Goal: Register for event/course

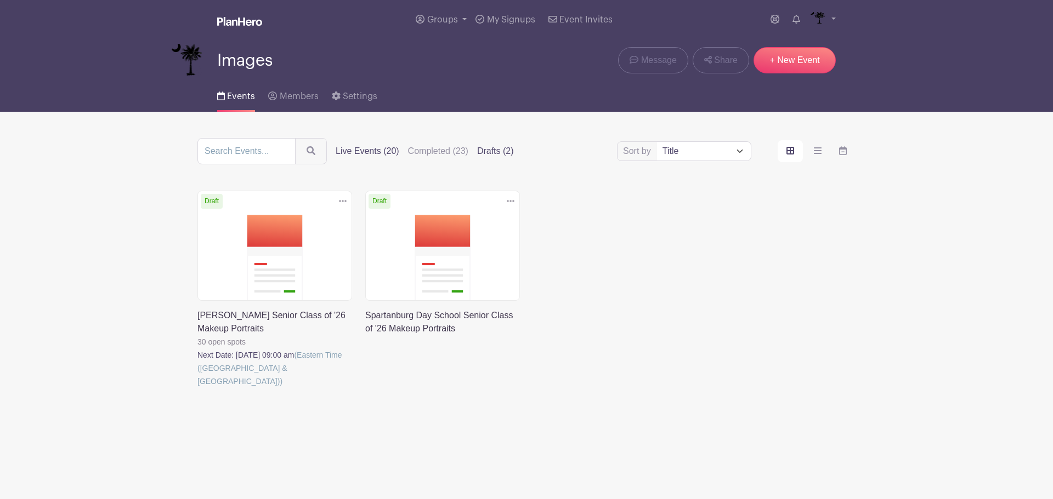
click at [368, 146] on label "Live Events (20)" at bounding box center [368, 151] width 64 height 13
click at [0, 0] on input "Live Events (20)" at bounding box center [0, 0] width 0 height 0
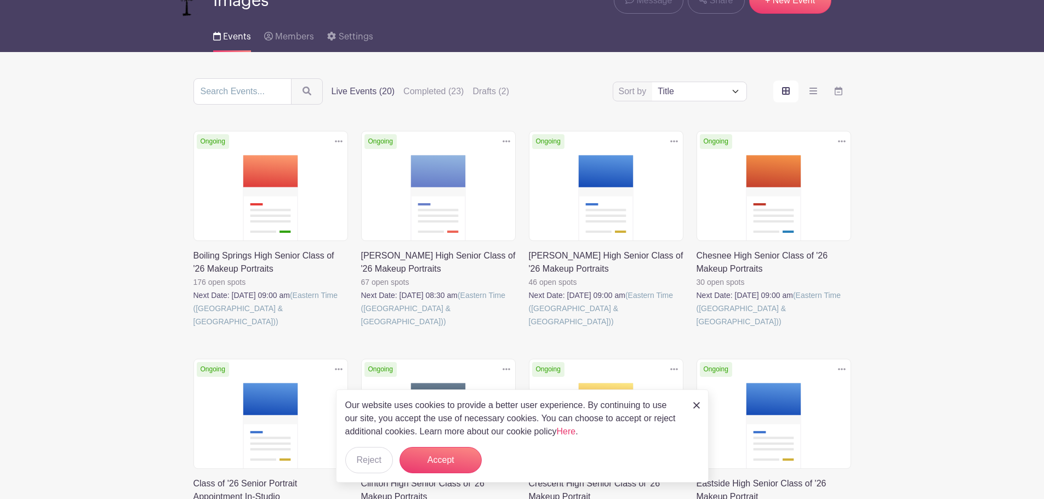
scroll to position [164, 0]
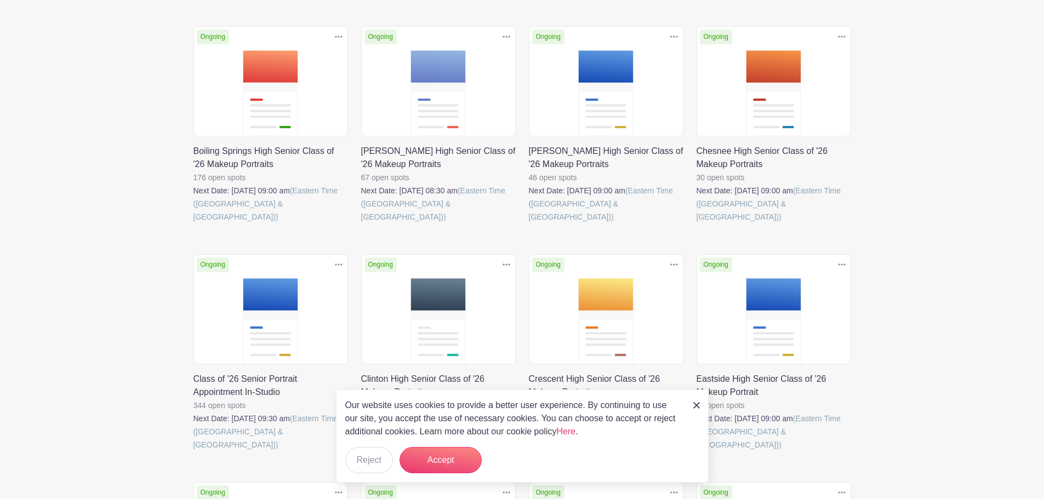
click at [194, 452] on link at bounding box center [194, 452] width 0 height 0
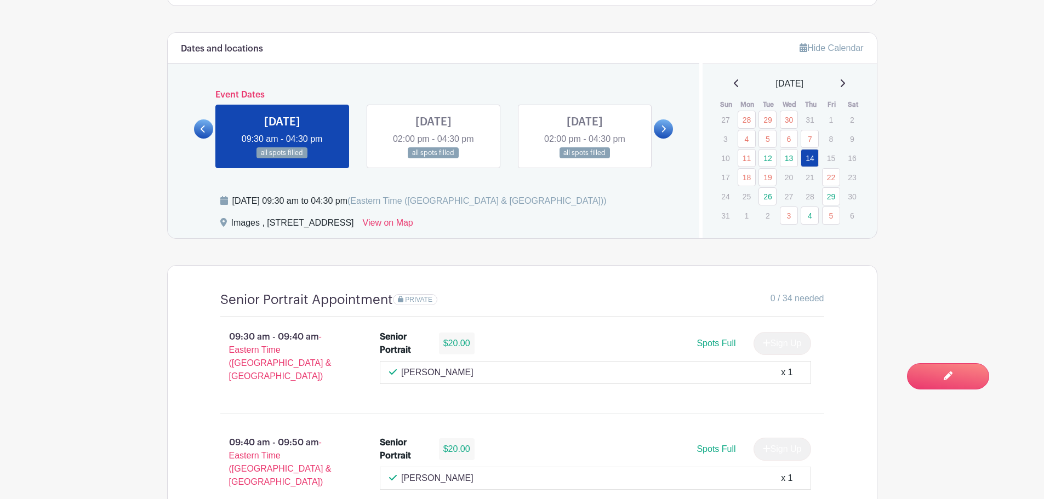
scroll to position [634, 0]
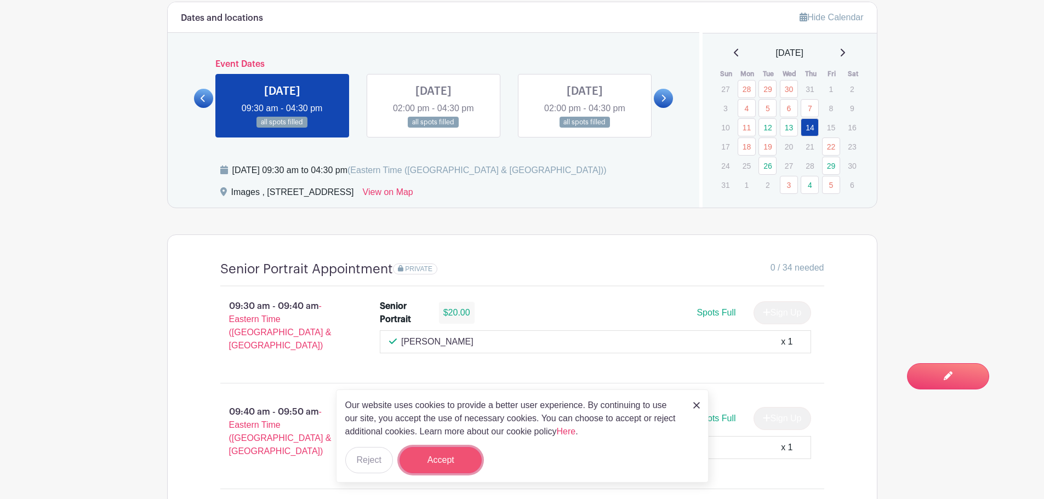
click at [429, 464] on button "Accept" at bounding box center [441, 460] width 82 height 26
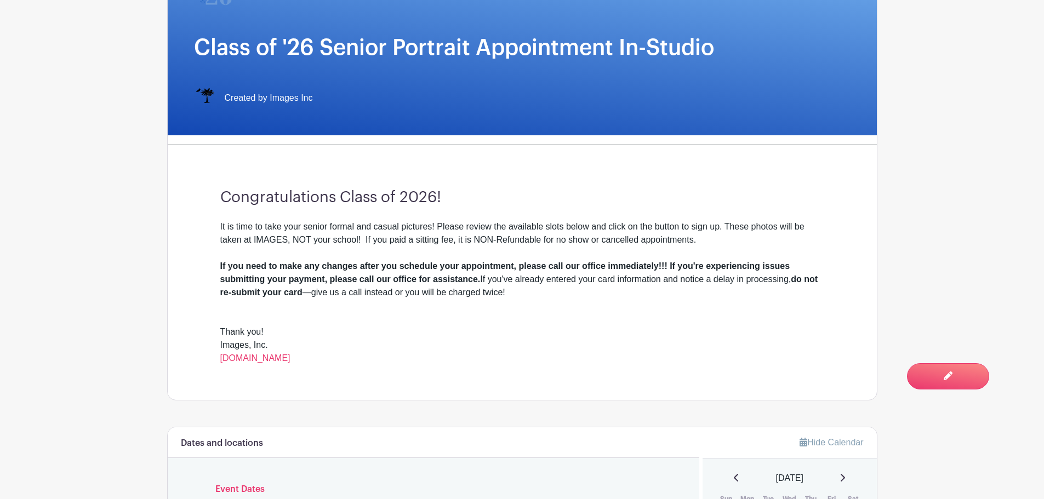
scroll to position [524, 0]
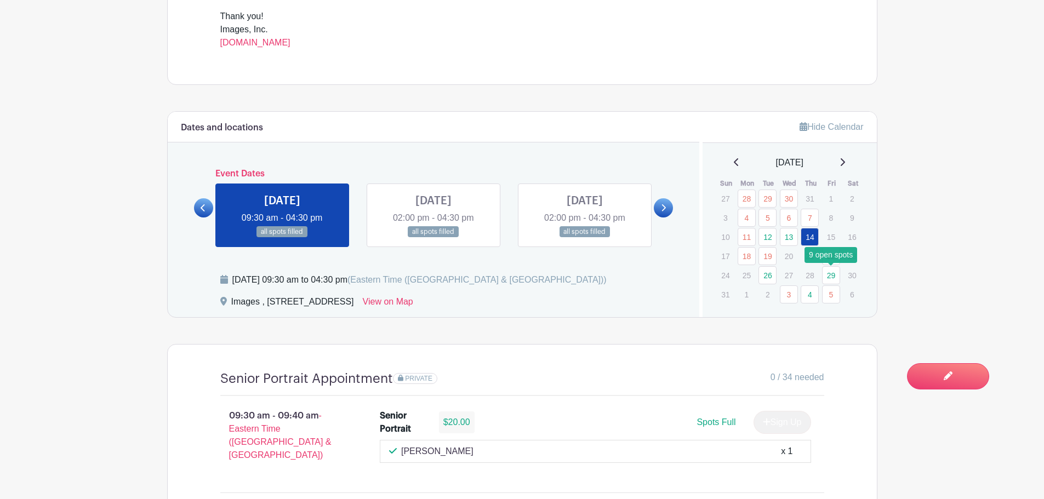
click at [831, 273] on link "29" at bounding box center [831, 275] width 18 height 18
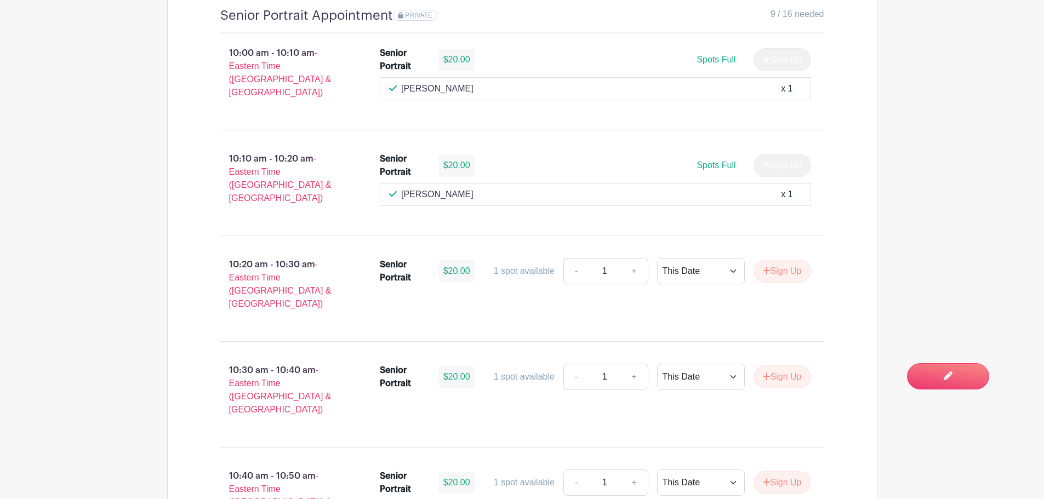
scroll to position [2498, 0]
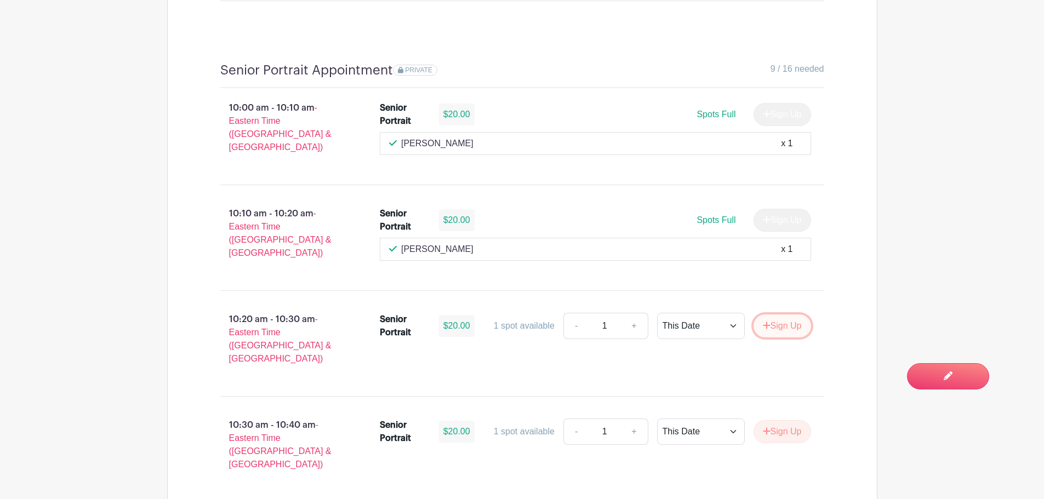
click at [770, 315] on button "Sign Up" at bounding box center [783, 326] width 58 height 23
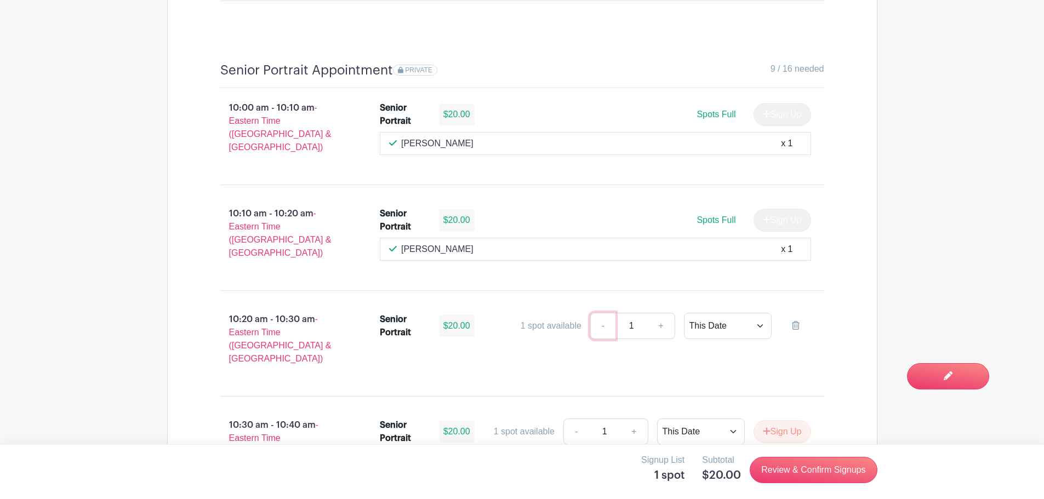
click at [609, 313] on link "-" at bounding box center [602, 326] width 25 height 26
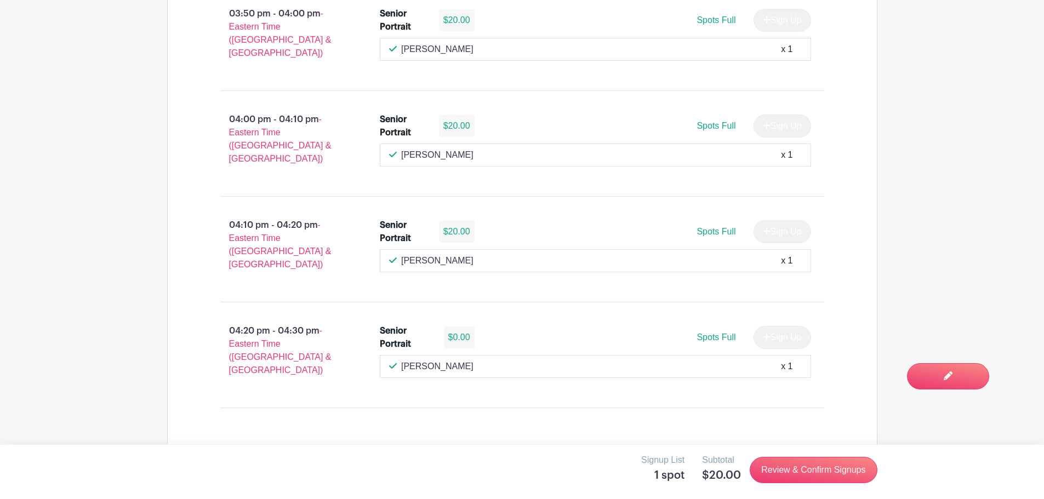
scroll to position [2224, 0]
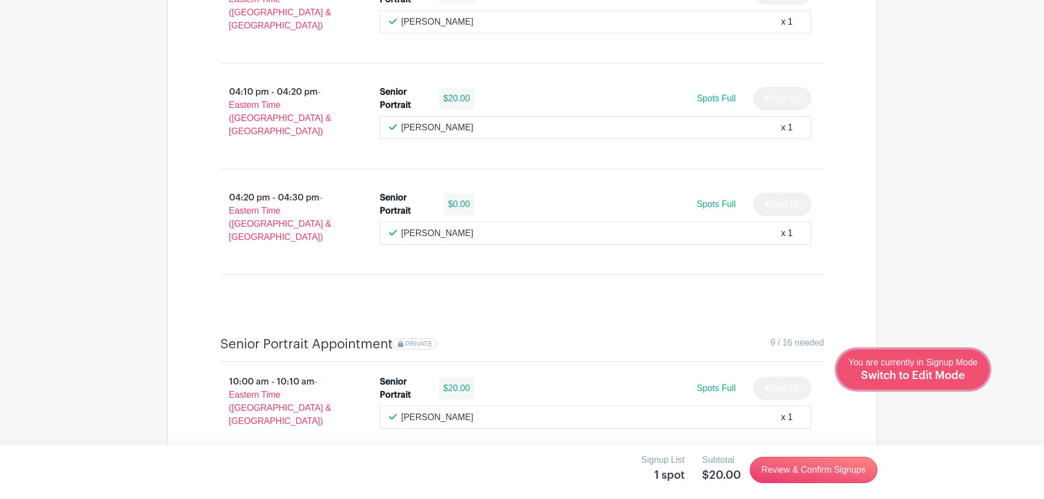
click at [933, 380] on span "Switch to Edit Mode" at bounding box center [913, 376] width 104 height 11
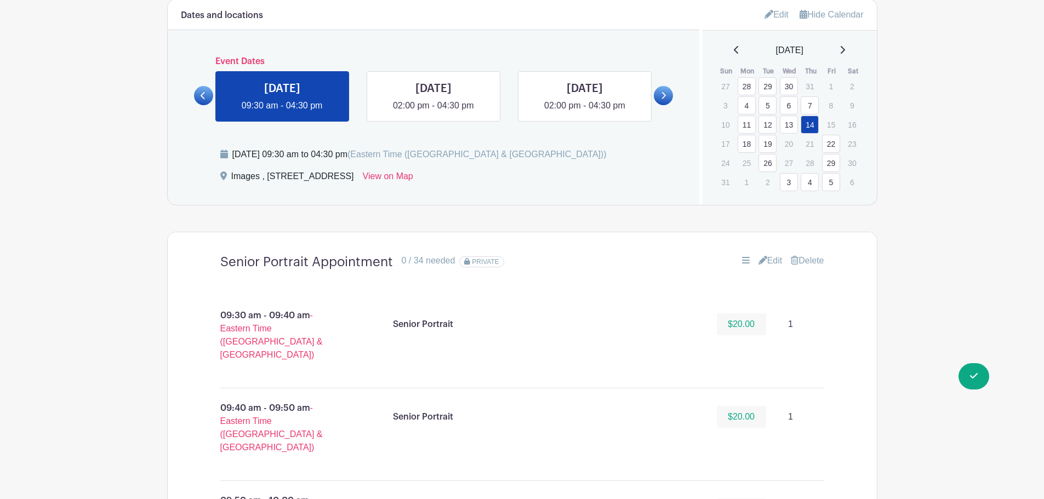
scroll to position [658, 0]
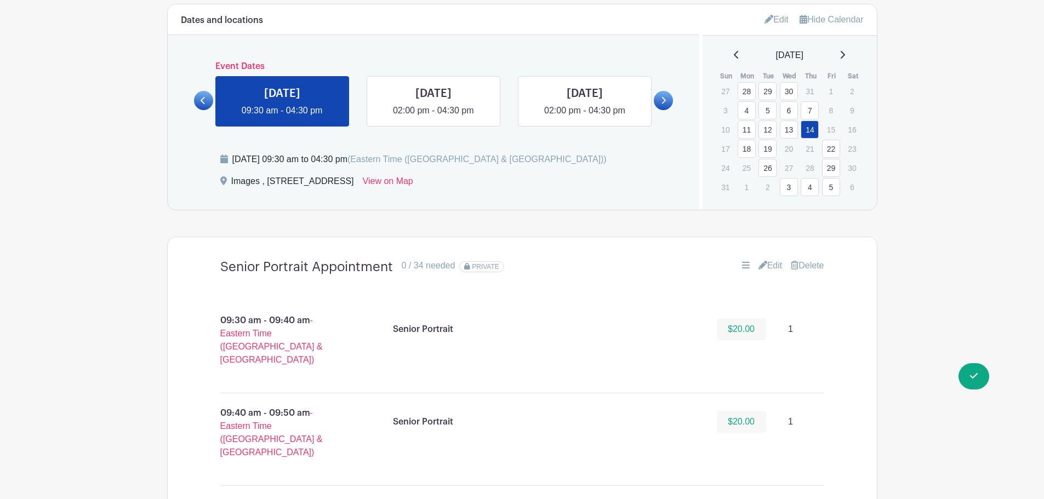
click at [832, 165] on link "29" at bounding box center [831, 168] width 18 height 18
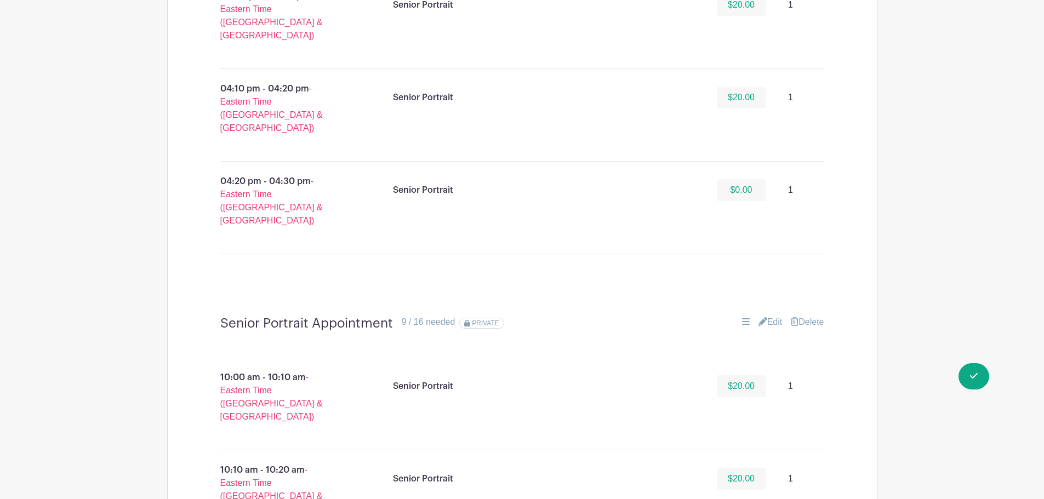
scroll to position [2138, 0]
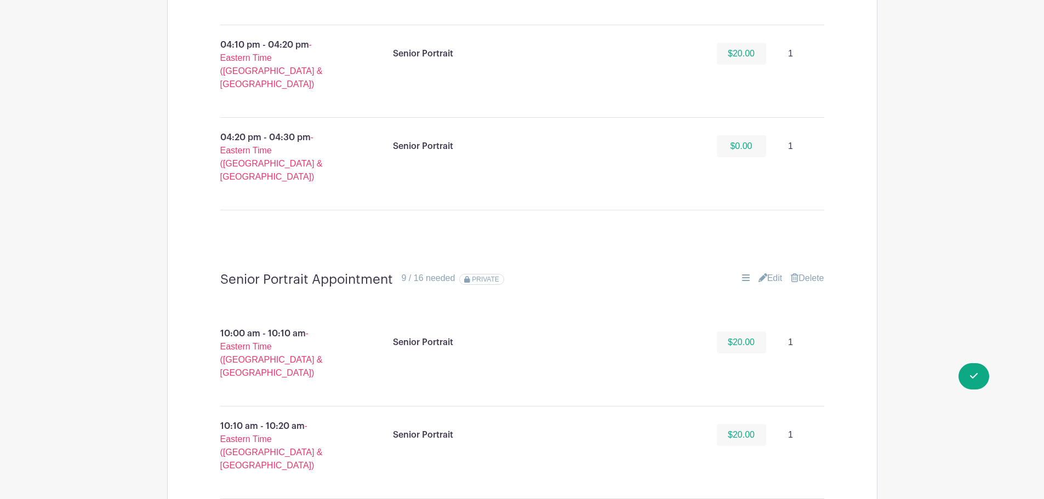
click at [768, 272] on link "Edit" at bounding box center [771, 278] width 24 height 13
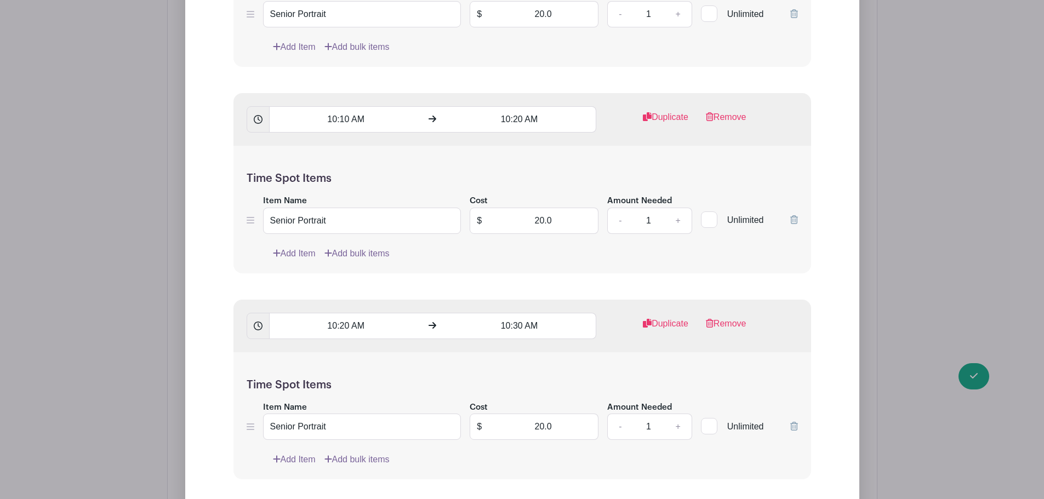
scroll to position [2741, 0]
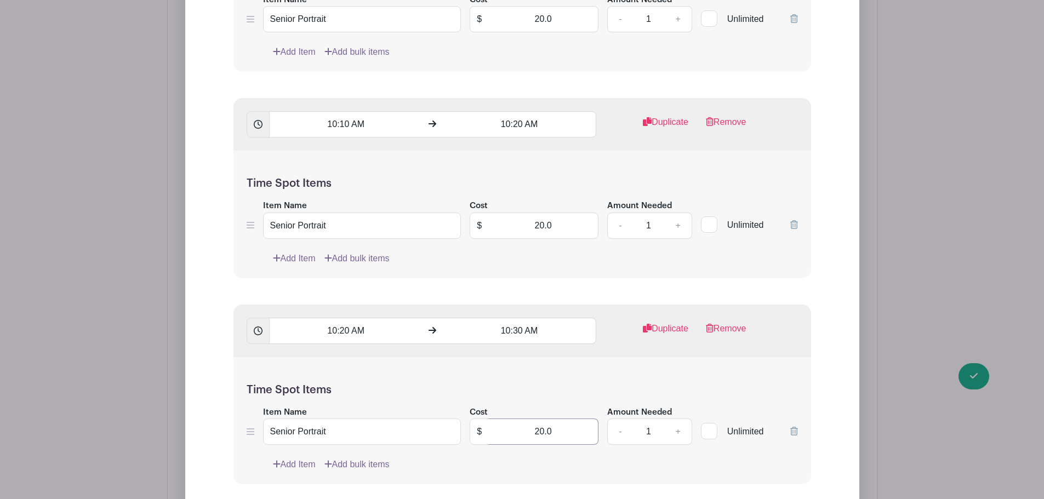
click at [566, 419] on input "20.0" at bounding box center [544, 432] width 110 height 26
type input "0"
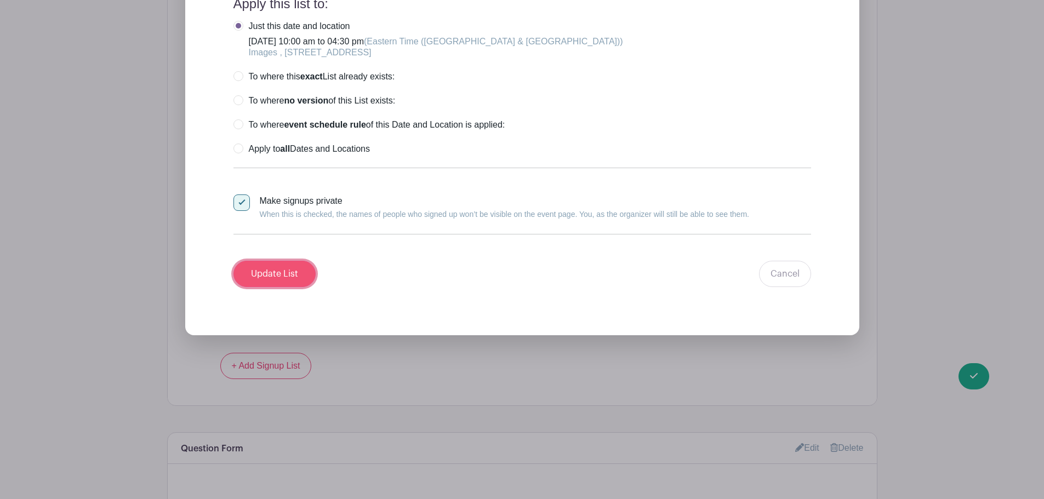
click at [279, 261] on input "Update List" at bounding box center [275, 274] width 82 height 26
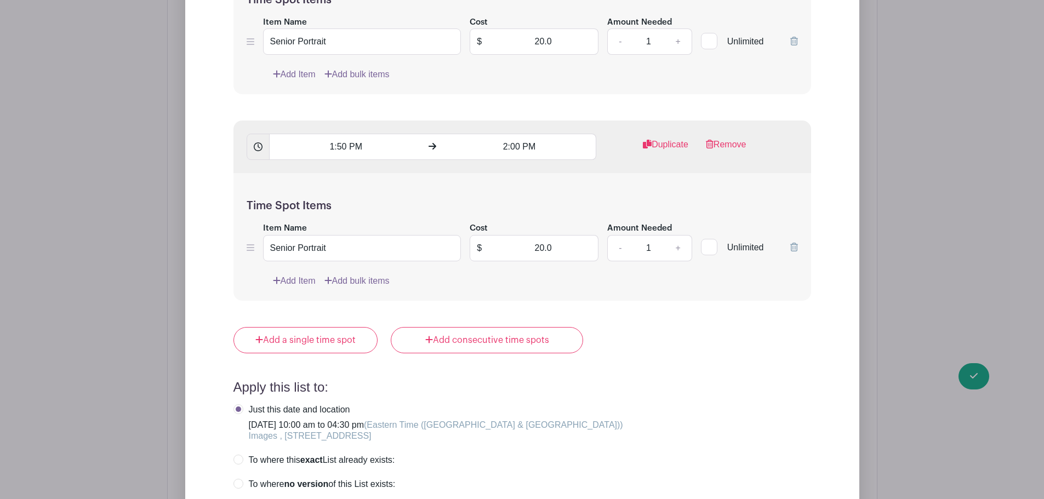
scroll to position [3424, 0]
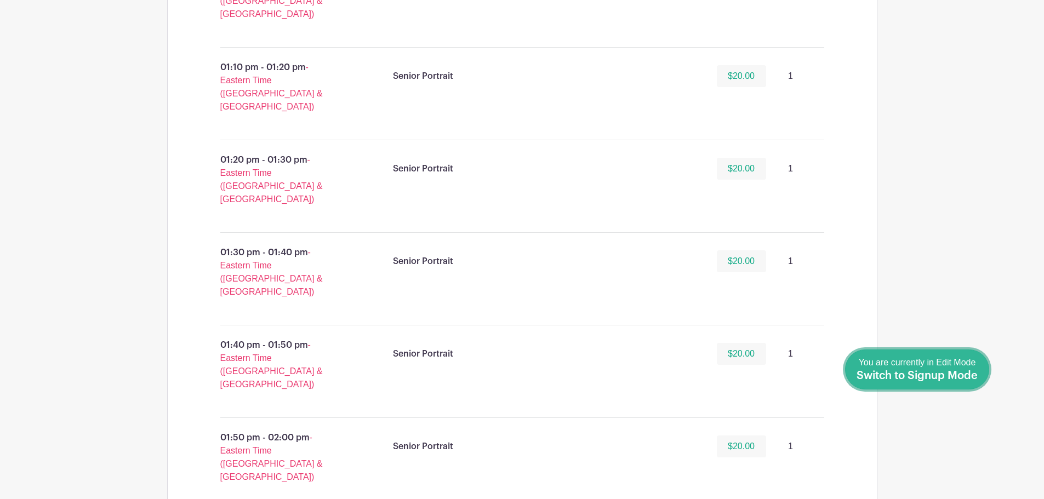
click at [955, 365] on span "You are currently in Edit Mode Switch to Signup Mode" at bounding box center [917, 369] width 121 height 23
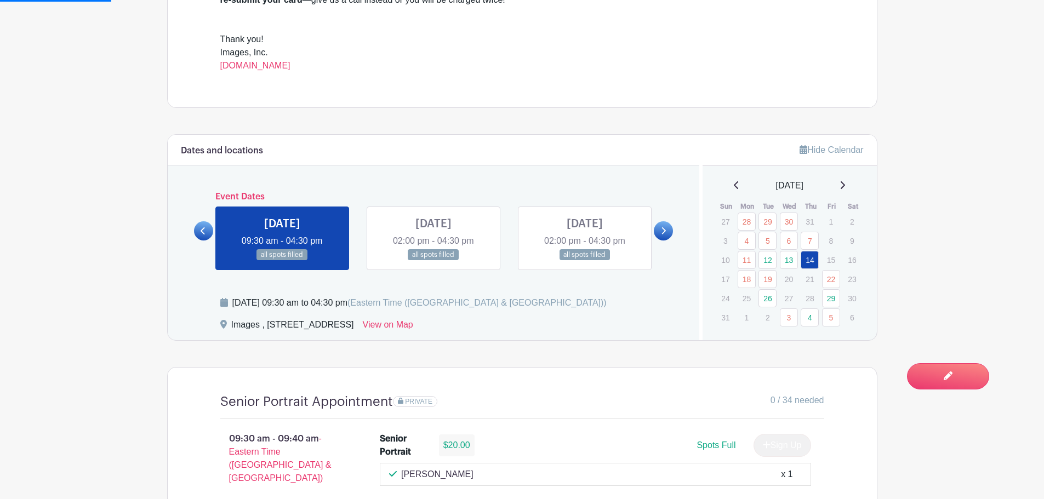
scroll to position [658, 0]
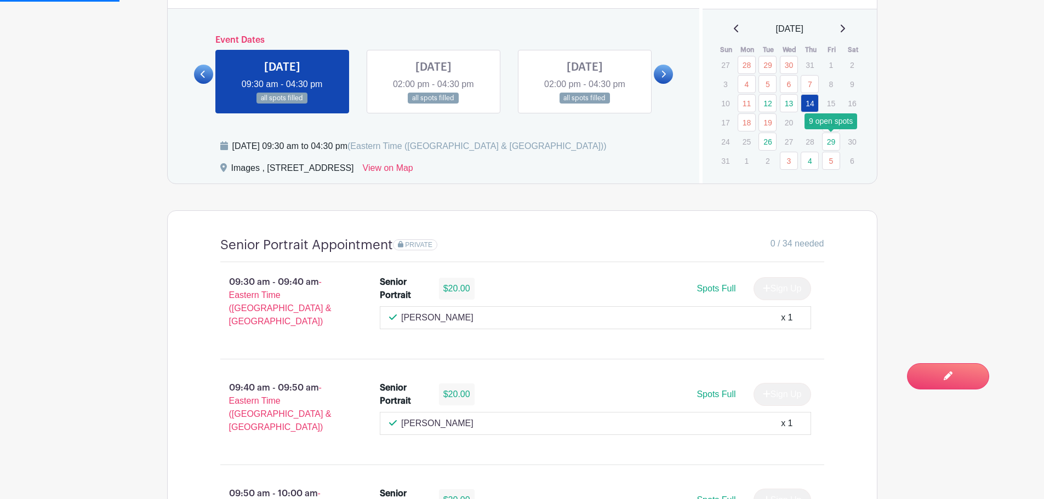
click at [827, 138] on link "29" at bounding box center [831, 142] width 18 height 18
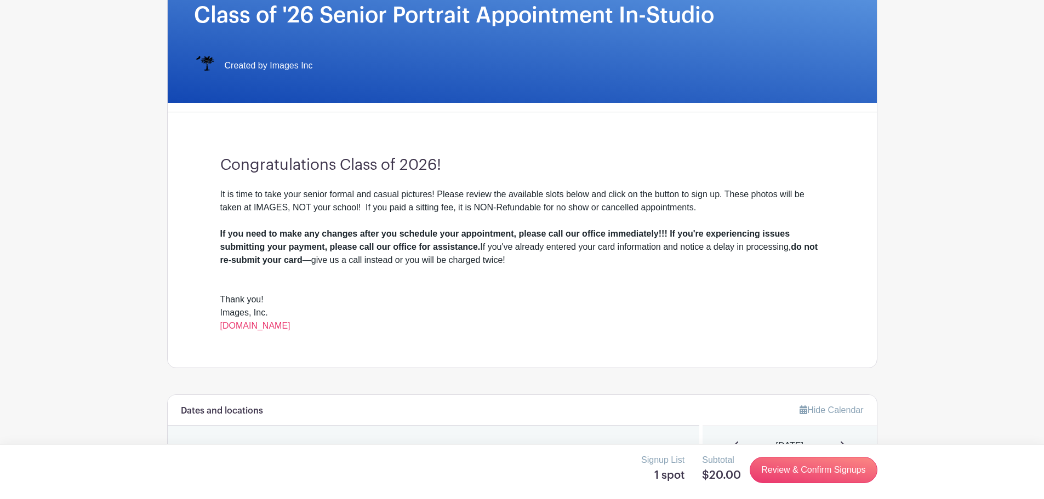
scroll to position [603, 0]
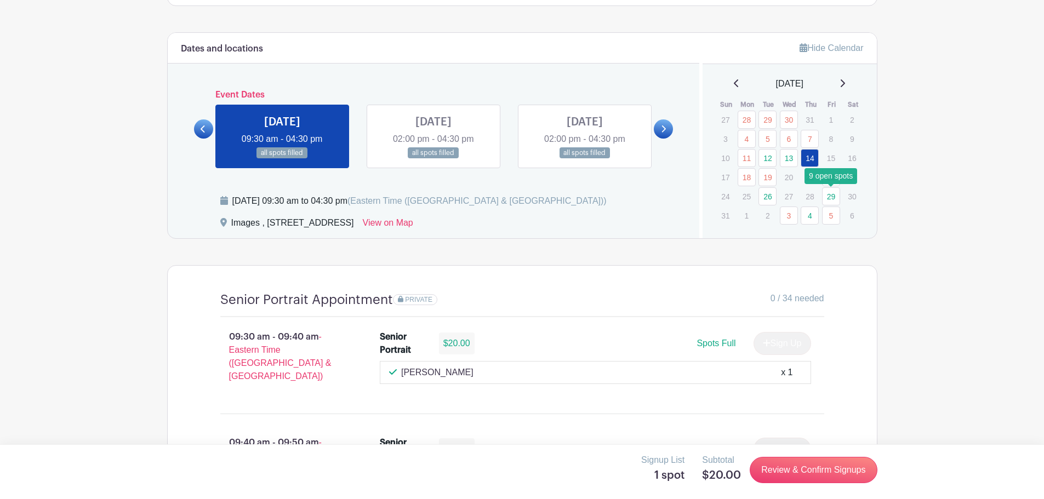
click at [834, 196] on link "29" at bounding box center [831, 197] width 18 height 18
click at [834, 195] on link "29" at bounding box center [831, 197] width 18 height 18
click at [657, 135] on link at bounding box center [663, 129] width 19 height 19
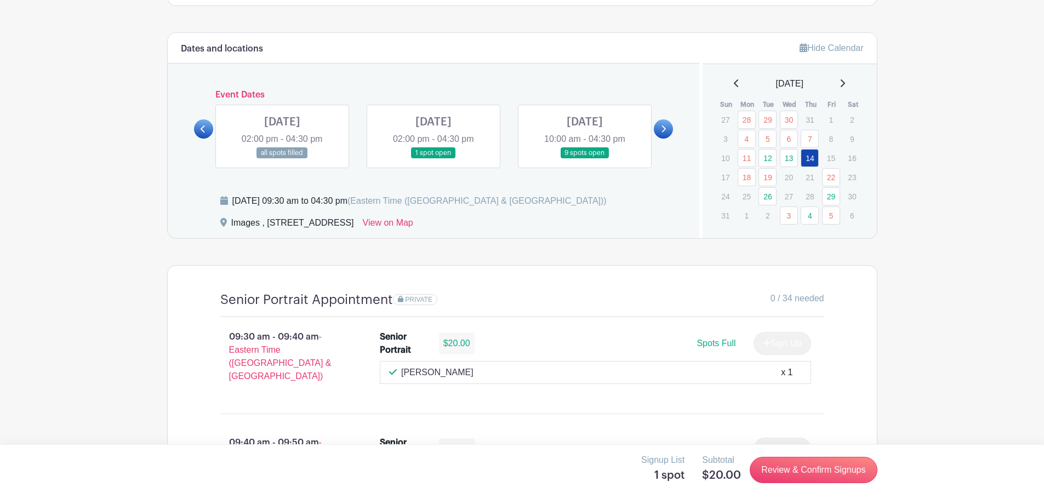
click at [585, 159] on link at bounding box center [585, 159] width 0 height 0
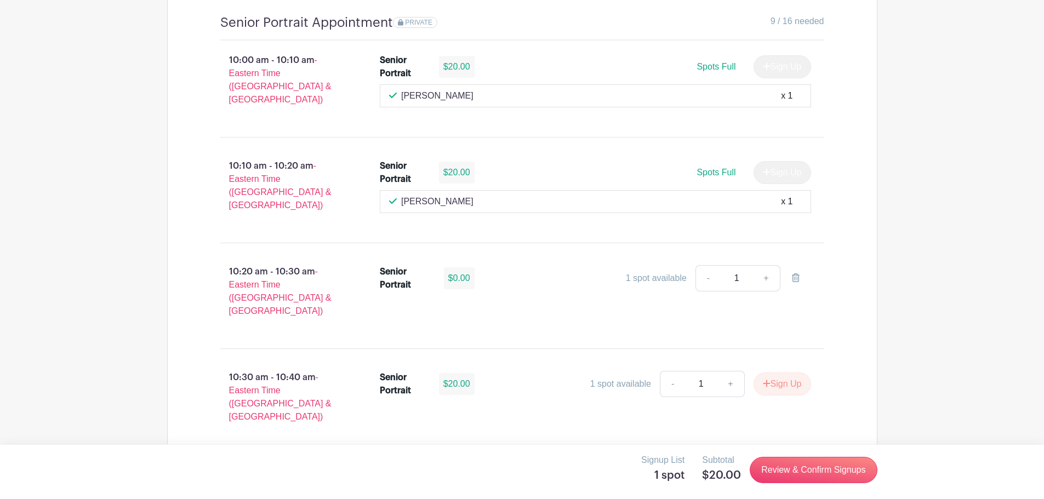
scroll to position [2545, 0]
click at [766, 266] on link "+" at bounding box center [766, 279] width 27 height 26
click at [798, 469] on link "Review & Confirm Signups" at bounding box center [813, 470] width 127 height 26
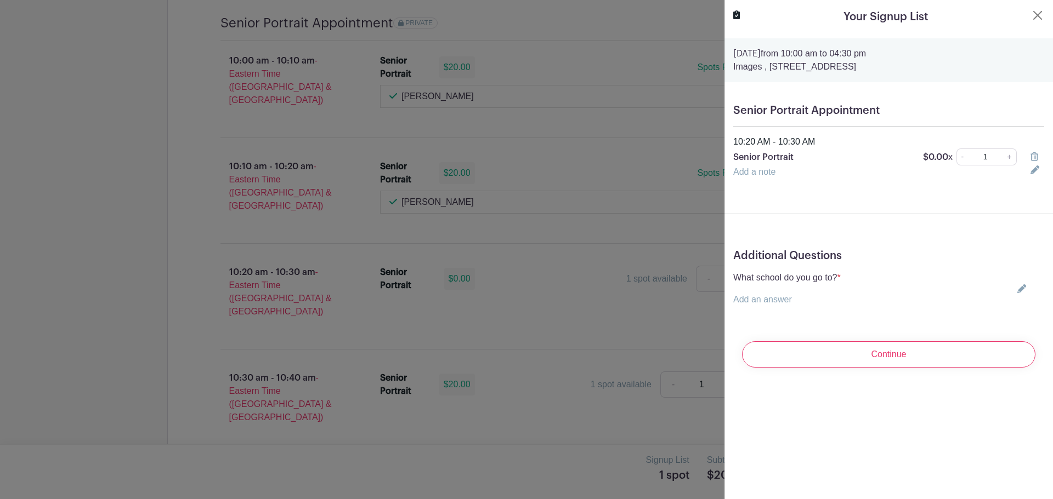
click at [804, 288] on div "What school do you go to? * Add an answer Choose your answer [GEOGRAPHIC_DATA] …" at bounding box center [786, 288] width 107 height 35
click at [776, 297] on link "Add an answer" at bounding box center [762, 299] width 59 height 9
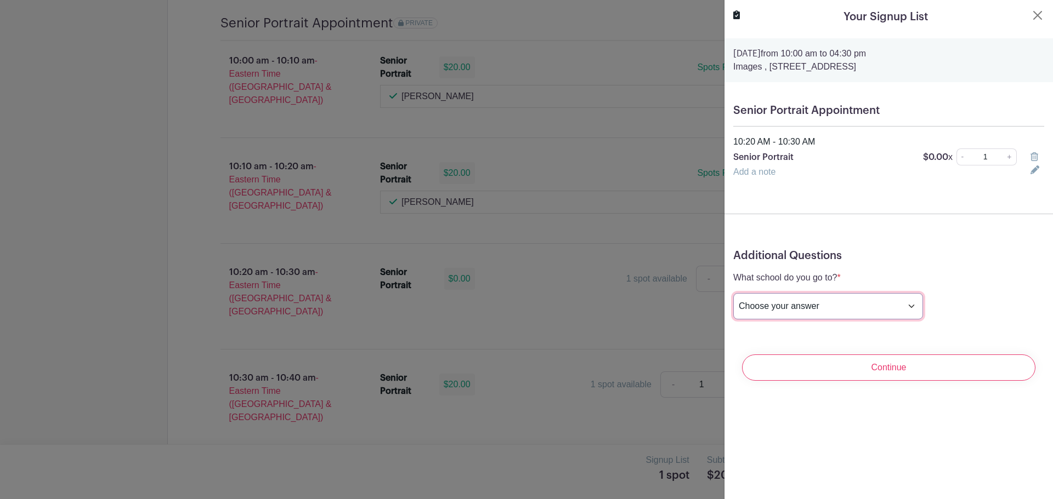
click at [784, 305] on select "Choose your answer [GEOGRAPHIC_DATA] High [PERSON_NAME] High [PERSON_NAME] High…" at bounding box center [828, 306] width 190 height 26
select select "3945"
click at [733, 293] on select "Choose your answer [GEOGRAPHIC_DATA] High [PERSON_NAME] High [PERSON_NAME] High…" at bounding box center [828, 306] width 190 height 26
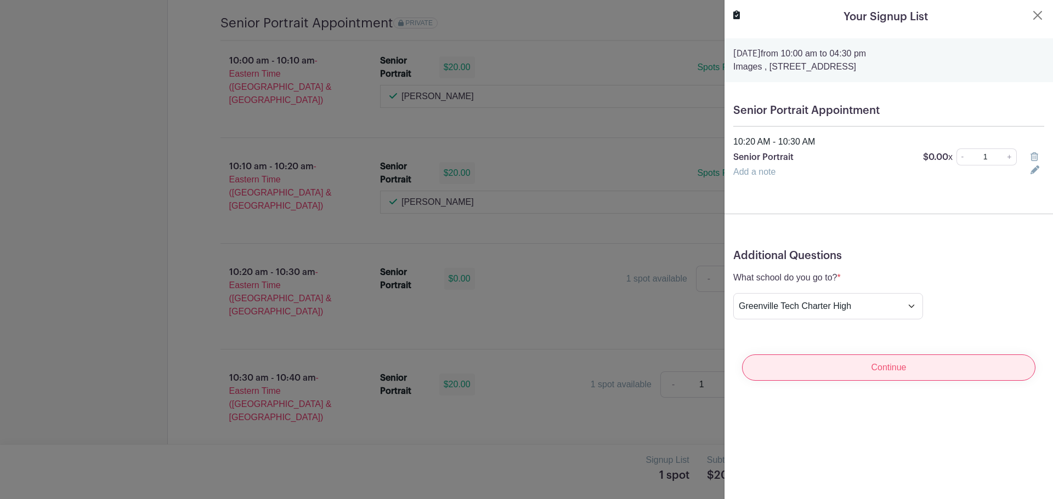
click at [882, 364] on input "Continue" at bounding box center [888, 368] width 293 height 26
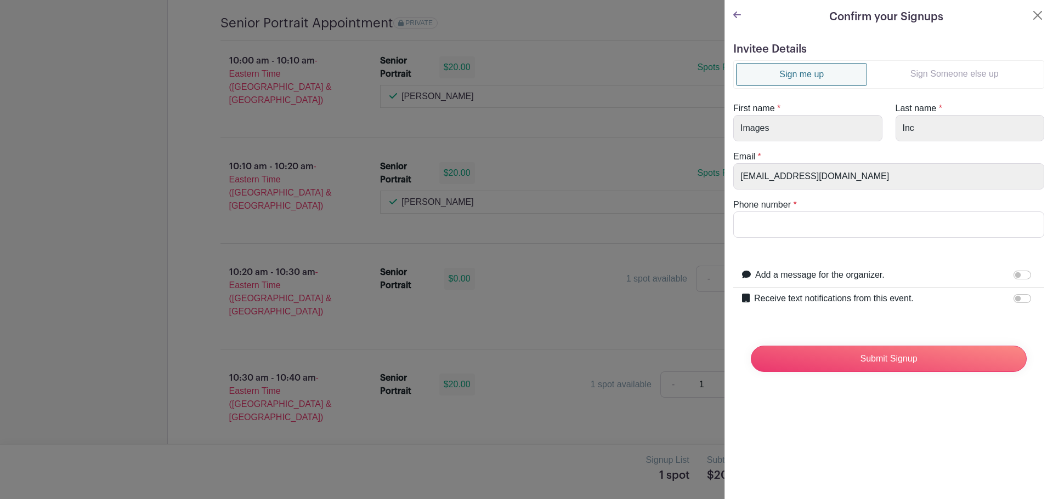
click at [921, 72] on link "Sign Someone else up" at bounding box center [954, 74] width 174 height 22
click at [928, 71] on link "Sign Someone else up" at bounding box center [954, 74] width 174 height 22
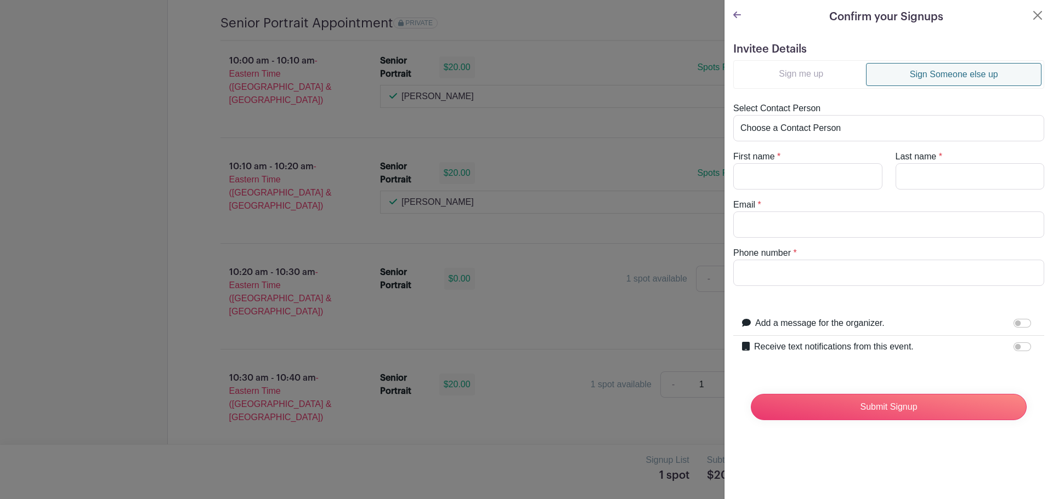
click at [840, 157] on div "First name *" at bounding box center [807, 169] width 162 height 39
click at [831, 177] on input "First name" at bounding box center [807, 176] width 149 height 26
click at [841, 130] on select "Choose a Contact Person [PERSON_NAME] ([EMAIL_ADDRESS][DOMAIN_NAME]) [PERSON_NA…" at bounding box center [888, 128] width 311 height 26
select select "[EMAIL_ADDRESS][DOMAIN_NAME]"
click at [733, 115] on select "Choose a Contact Person [PERSON_NAME] ([EMAIL_ADDRESS][DOMAIN_NAME]) [PERSON_NA…" at bounding box center [888, 128] width 311 height 26
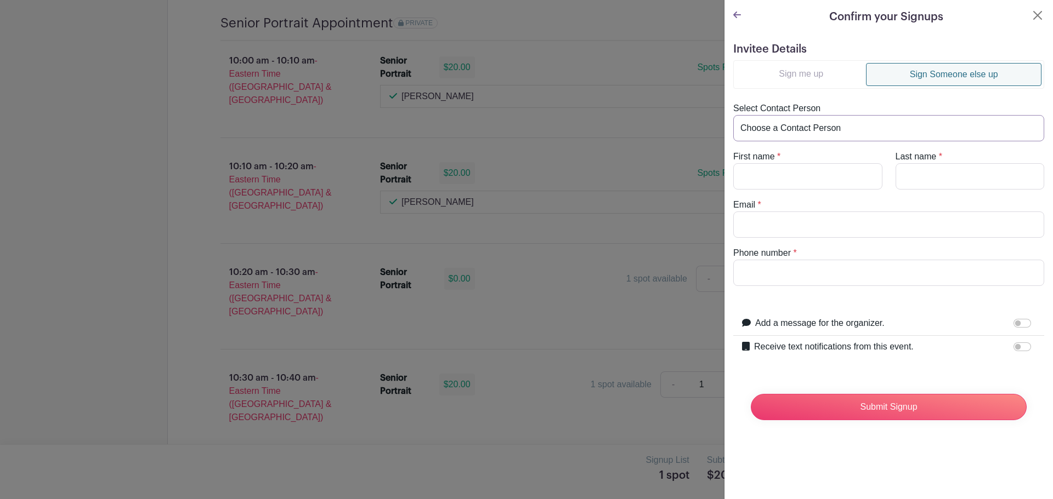
type input "[PERSON_NAME]"
type input "[EMAIL_ADDRESS][DOMAIN_NAME]"
type input "8644369329"
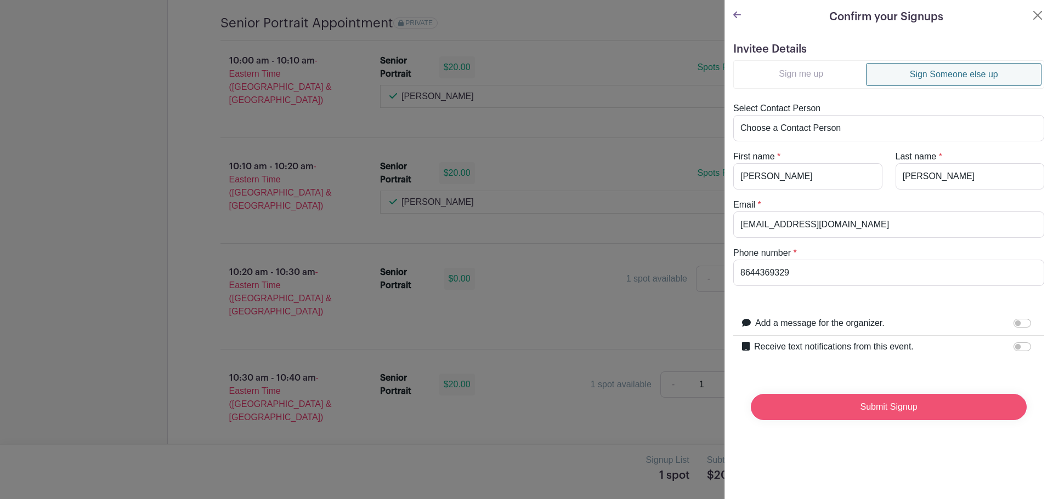
click at [867, 407] on input "Submit Signup" at bounding box center [889, 407] width 276 height 26
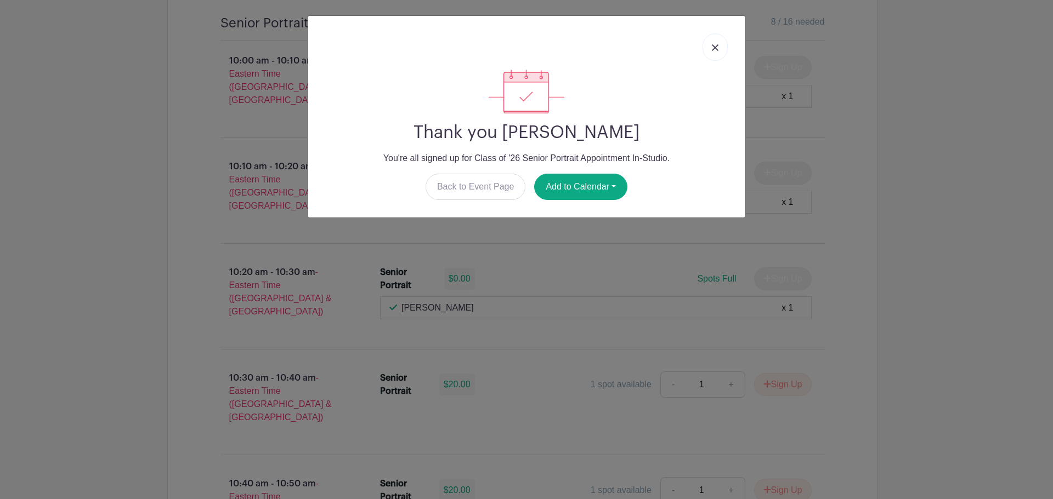
click at [717, 53] on link at bounding box center [714, 46] width 25 height 27
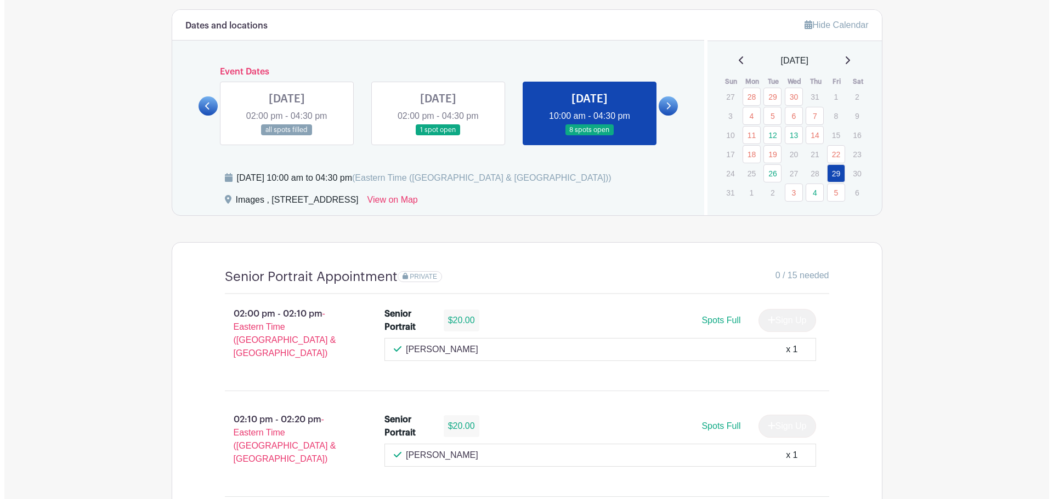
scroll to position [0, 0]
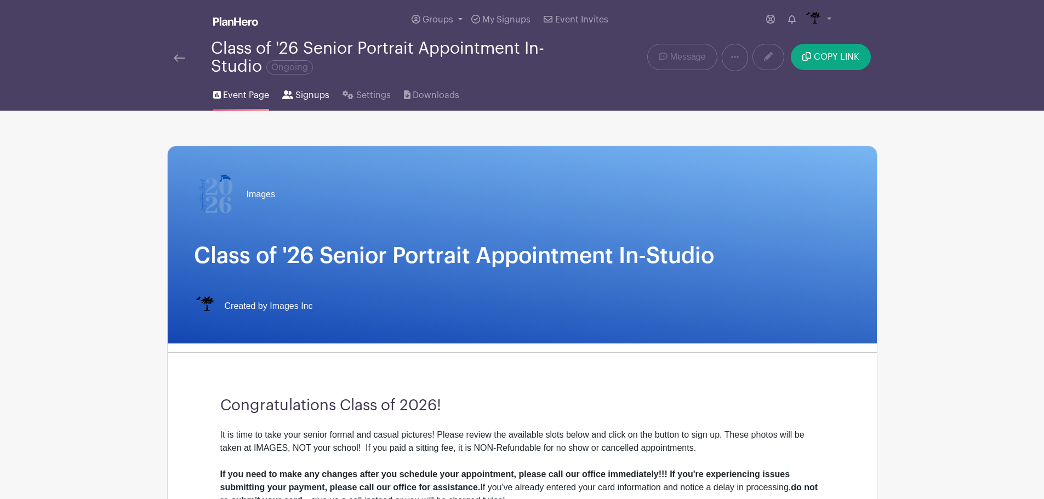
click at [315, 95] on span "Signups" at bounding box center [313, 95] width 34 height 13
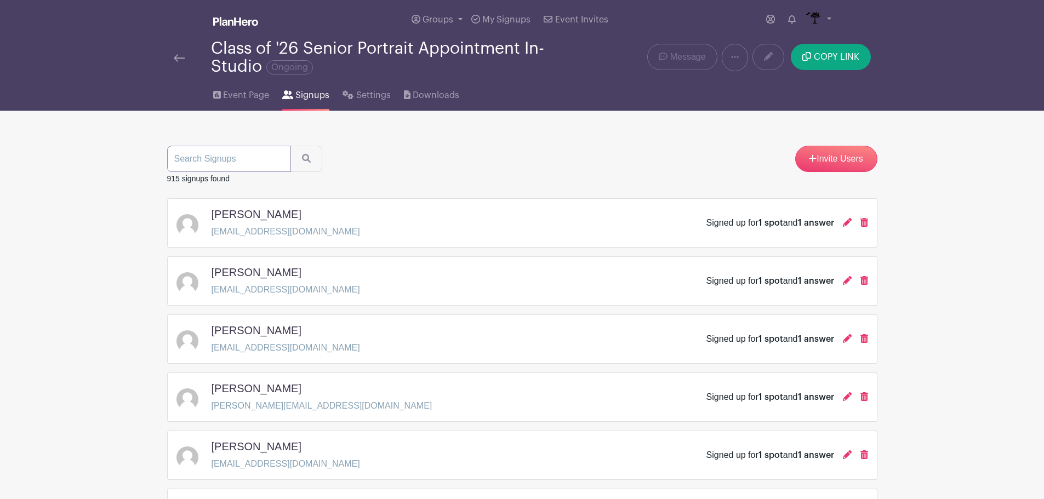
click at [265, 156] on input "search" at bounding box center [229, 159] width 124 height 26
type input "[PERSON_NAME]"
click at [291, 146] on button "submit" at bounding box center [307, 159] width 32 height 26
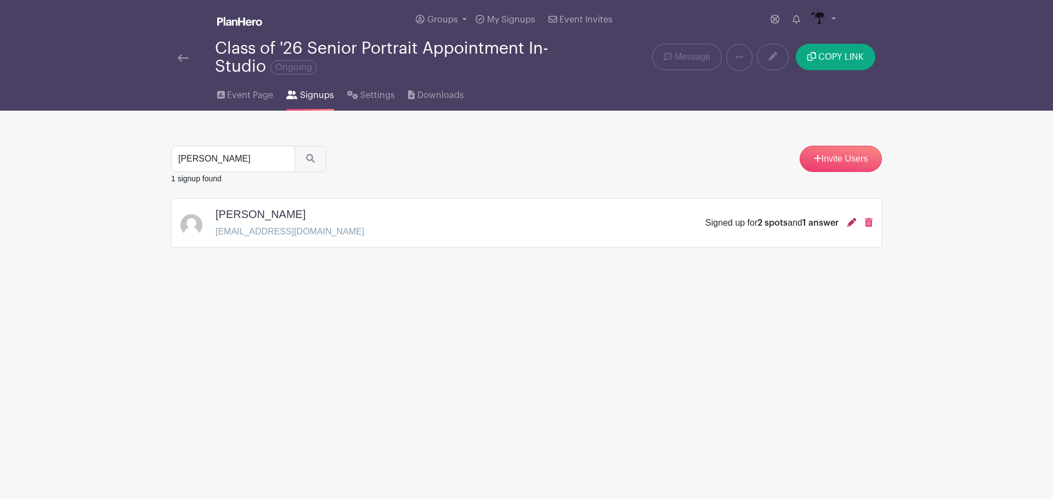
click at [851, 223] on icon at bounding box center [851, 222] width 9 height 9
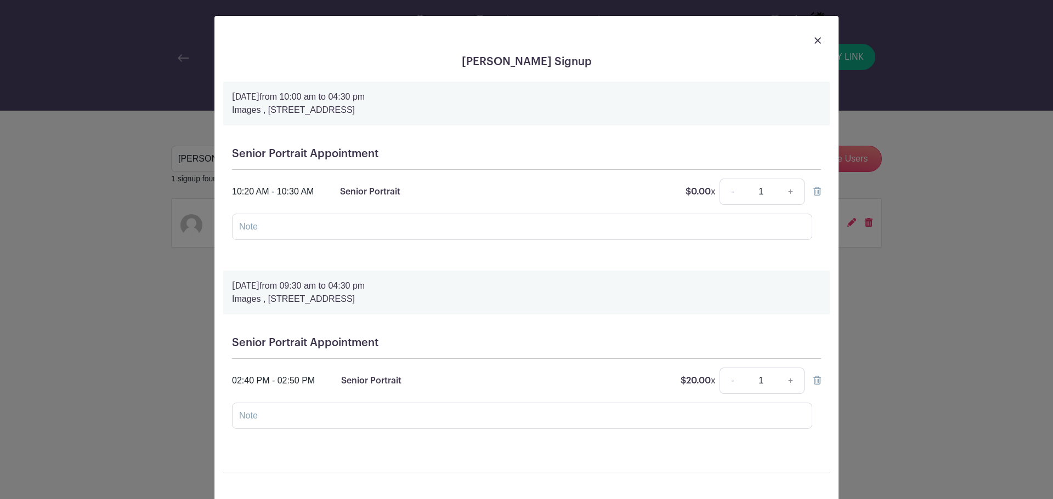
click at [816, 41] on img at bounding box center [817, 40] width 7 height 7
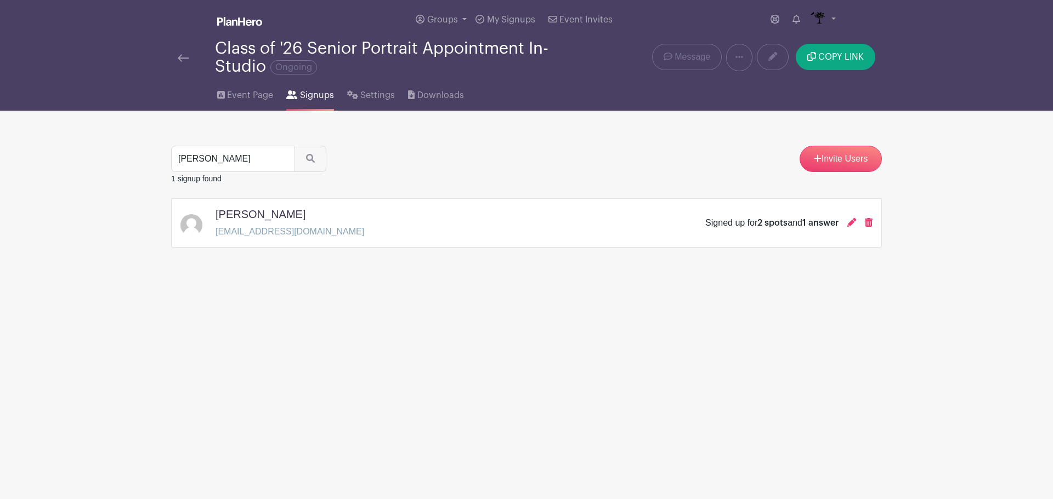
click at [936, 316] on html "Loading... Groups All Groups Images Add New Group My Signups Event Invites My a…" at bounding box center [526, 158] width 1053 height 316
